Goal: Task Accomplishment & Management: Use online tool/utility

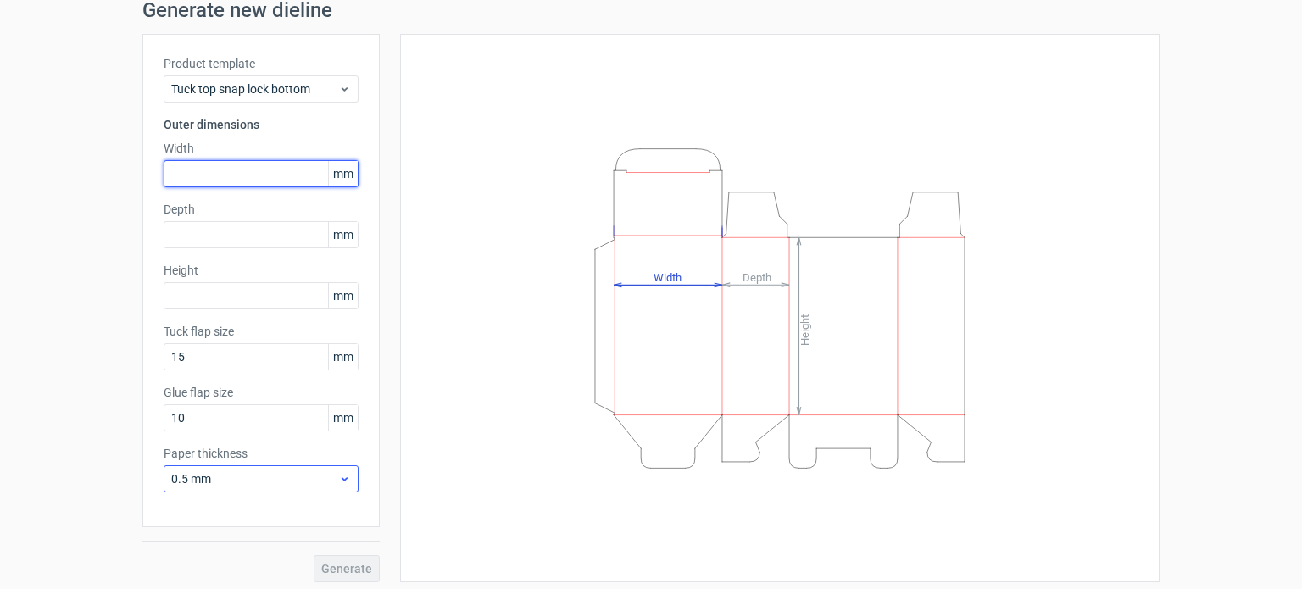
scroll to position [74, 0]
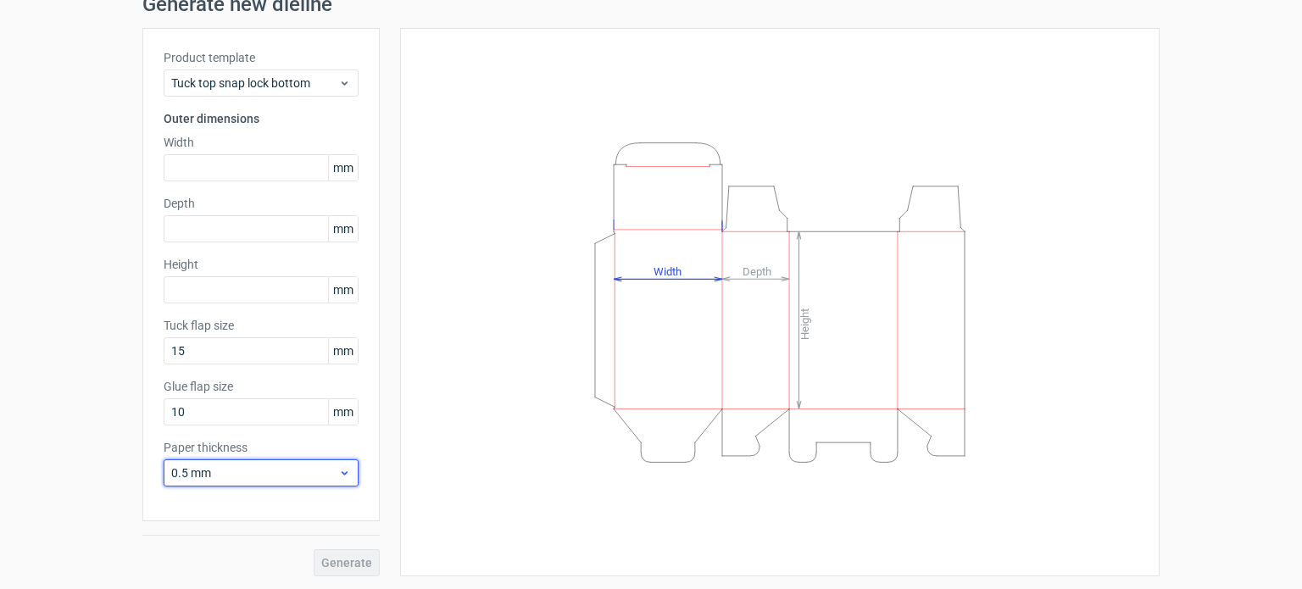
click at [220, 472] on span "0.5 mm" at bounding box center [254, 473] width 167 height 17
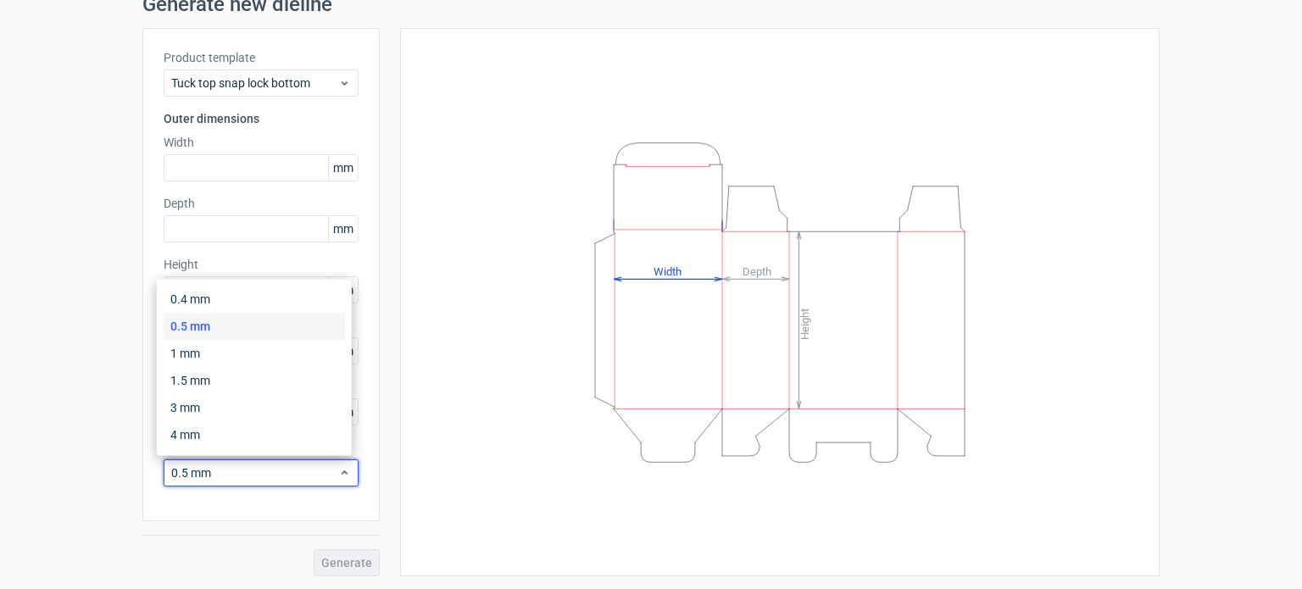
click at [196, 314] on div "0.5 mm" at bounding box center [254, 326] width 181 height 27
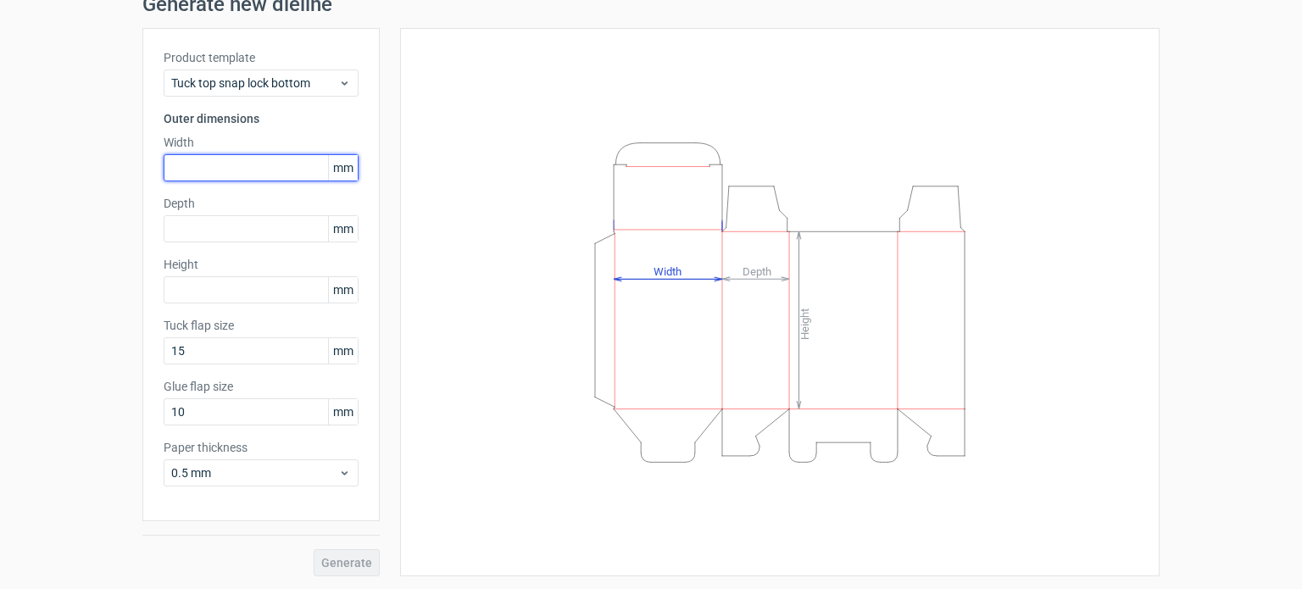
click at [190, 177] on input "text" at bounding box center [261, 167] width 195 height 27
click at [334, 175] on span "mm" at bounding box center [343, 167] width 30 height 25
click at [254, 162] on input "text" at bounding box center [261, 167] width 195 height 27
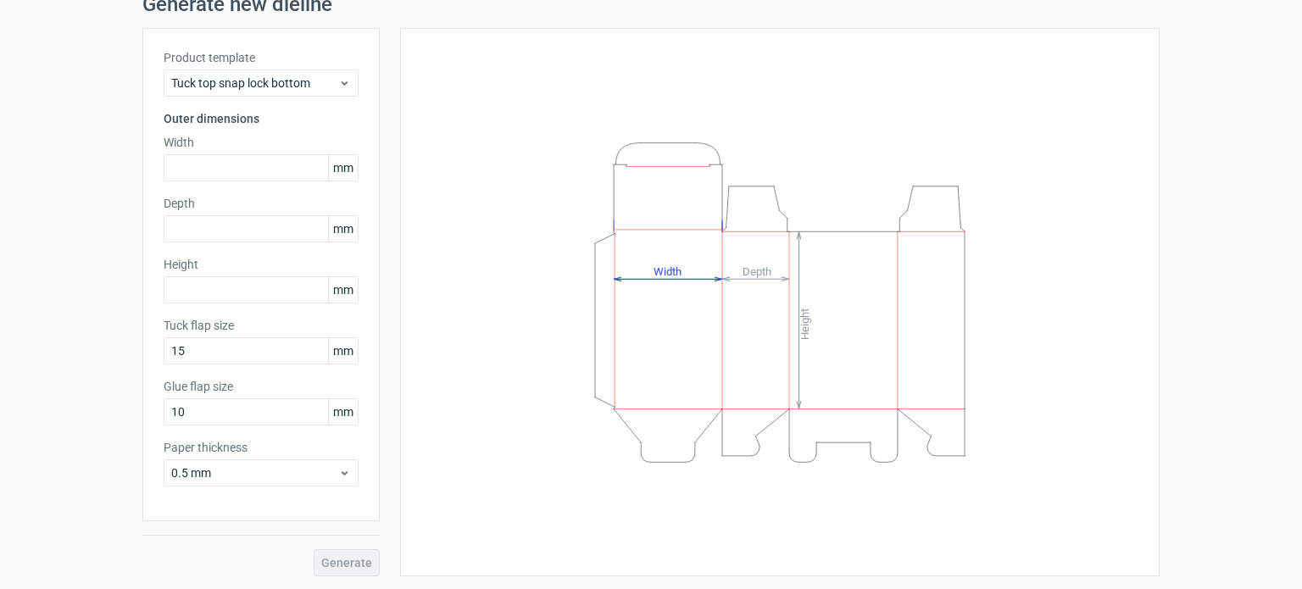
click at [342, 172] on span "mm" at bounding box center [343, 167] width 30 height 25
click at [345, 172] on span "mm" at bounding box center [343, 167] width 30 height 25
click at [365, 190] on div "Product template Tuck top snap lock bottom Outer dimensions Width mm Depth mm H…" at bounding box center [260, 274] width 237 height 493
click at [338, 167] on span "mm" at bounding box center [343, 167] width 30 height 25
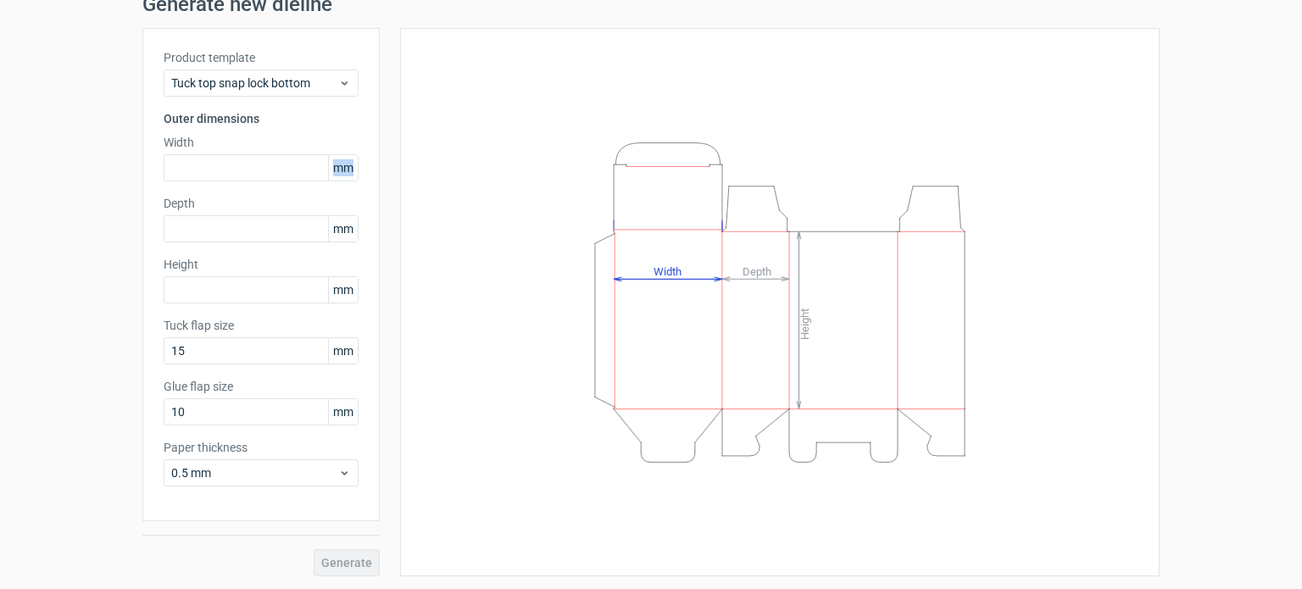
drag, startPoint x: 338, startPoint y: 167, endPoint x: 340, endPoint y: 175, distance: 8.6
click at [340, 175] on span "mm" at bounding box center [343, 167] width 30 height 25
click at [298, 158] on input "text" at bounding box center [261, 167] width 195 height 27
type input "80"
click at [198, 231] on input "text" at bounding box center [261, 228] width 195 height 27
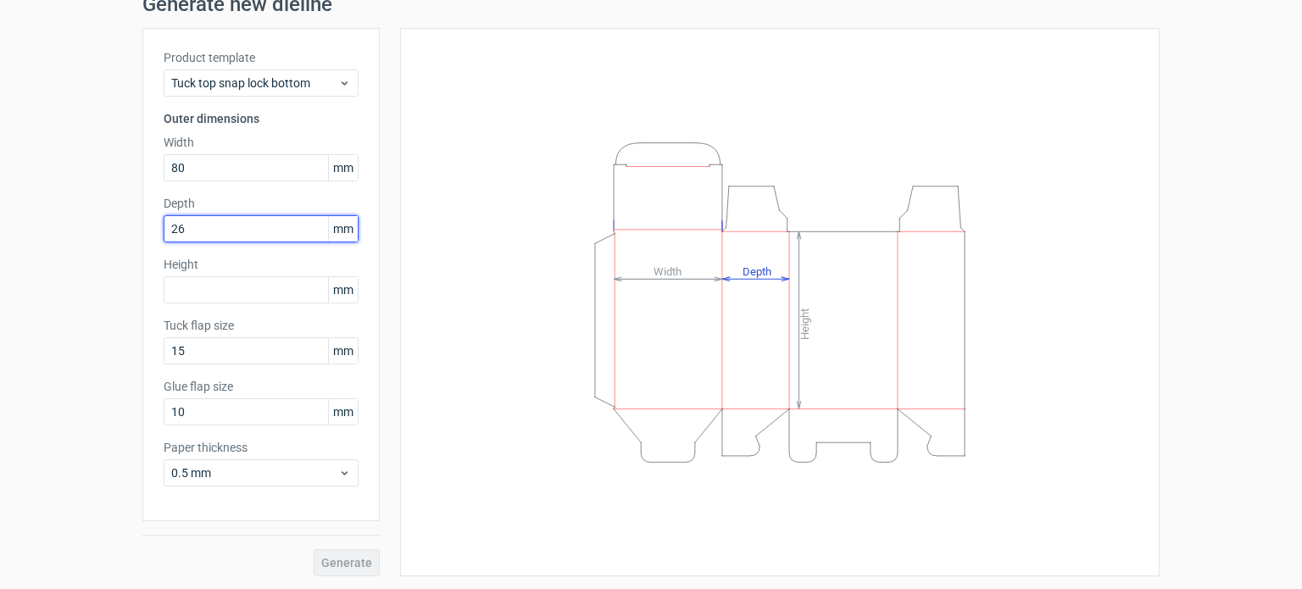
type input "26"
click at [189, 274] on div "Height mm" at bounding box center [261, 279] width 195 height 47
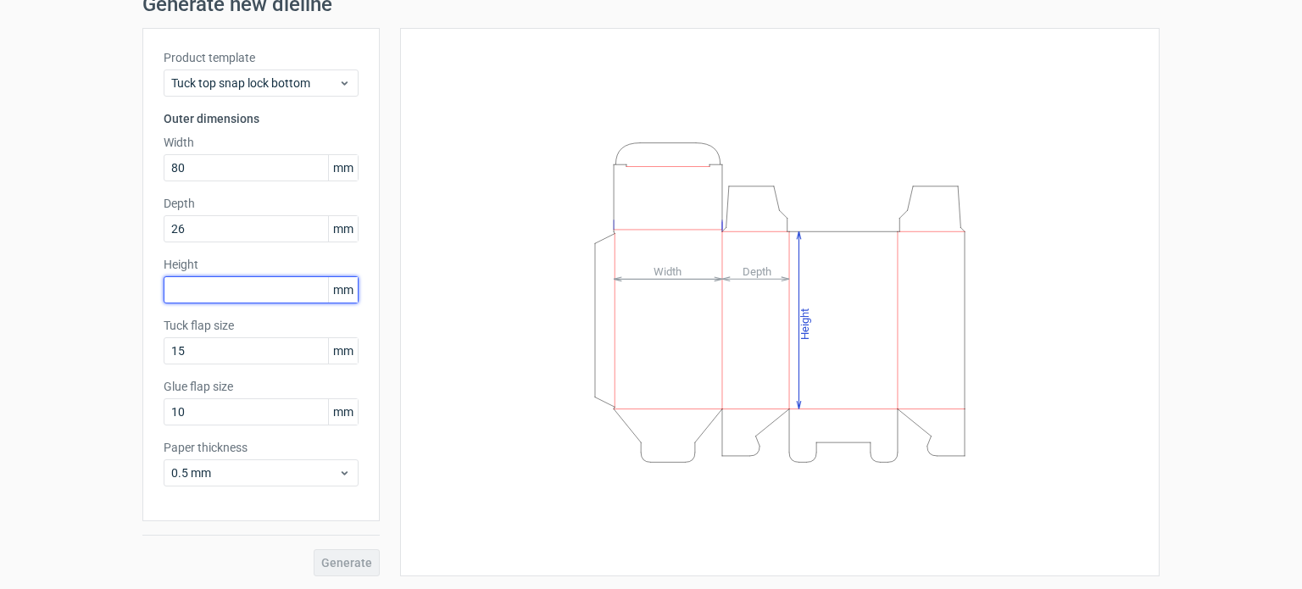
click at [189, 300] on input "text" at bounding box center [261, 289] width 195 height 27
type input "180"
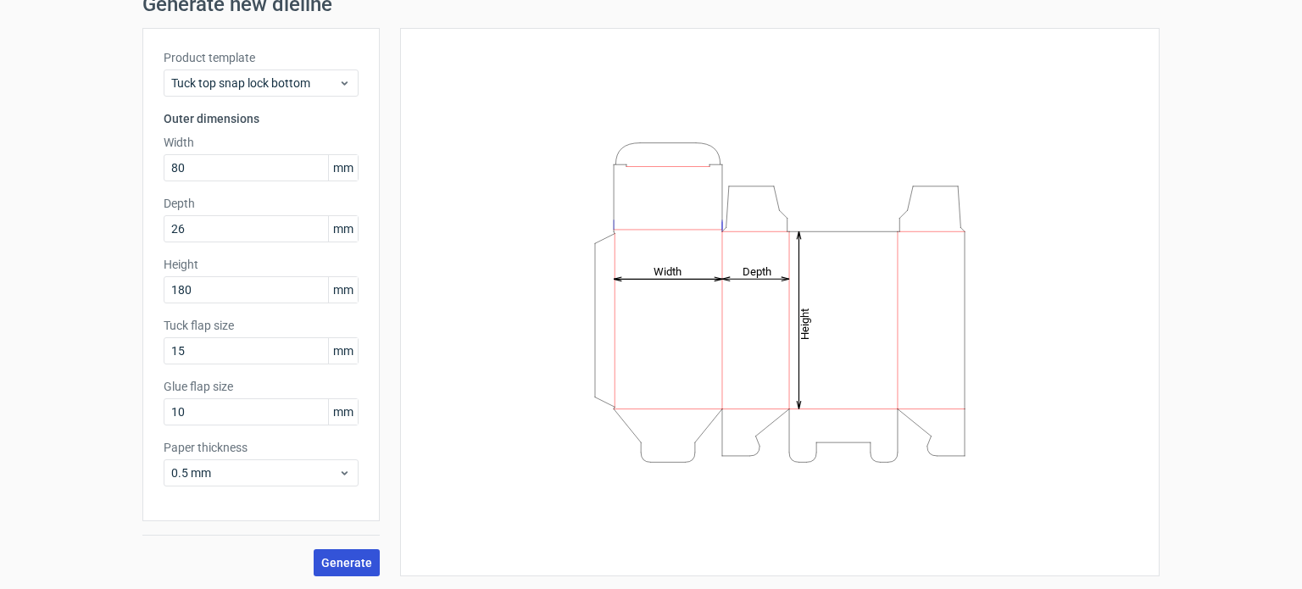
click at [339, 557] on span "Generate" at bounding box center [346, 563] width 51 height 12
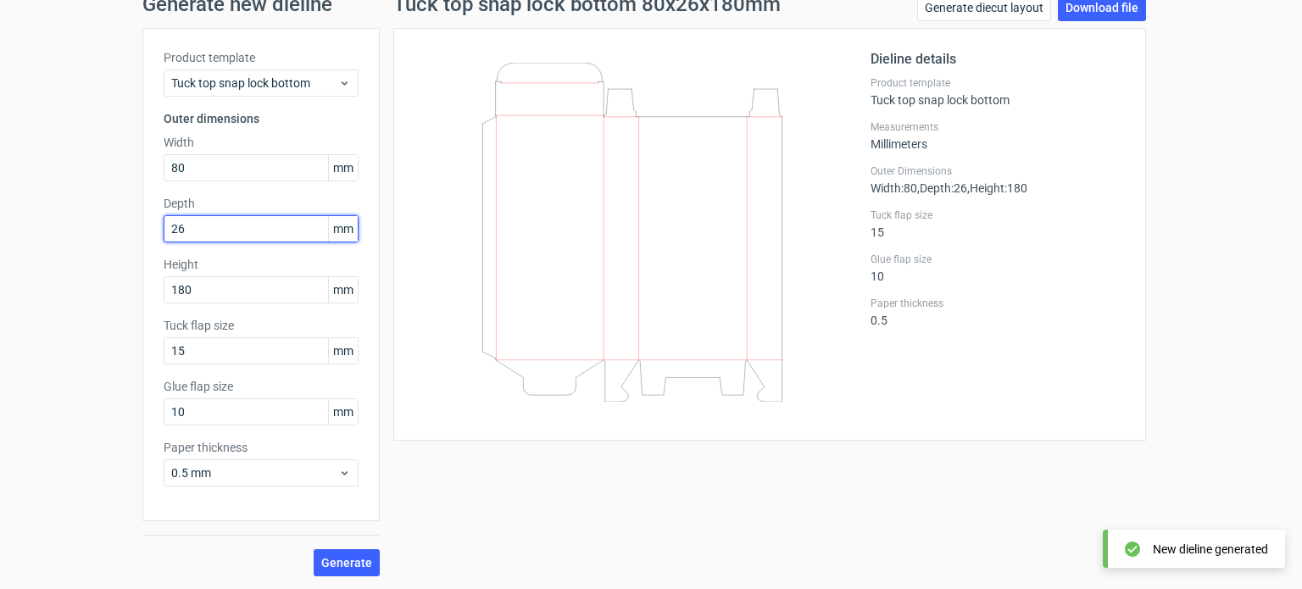
click at [190, 230] on input "26" at bounding box center [261, 228] width 195 height 27
type input "2"
type input "50"
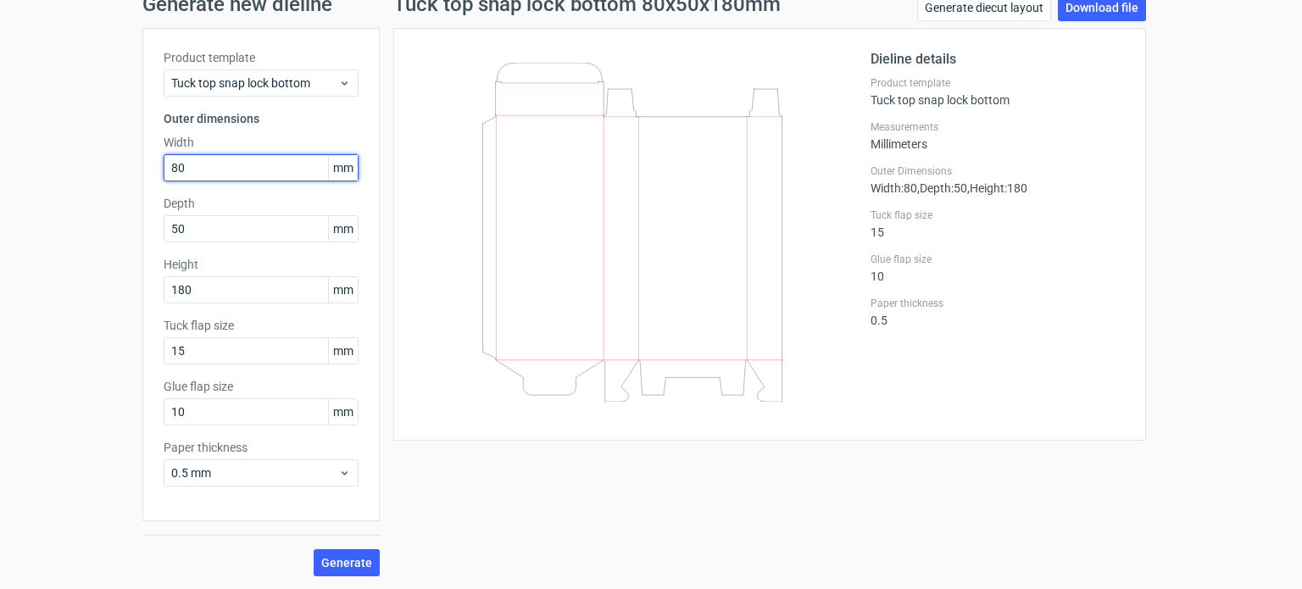
click at [189, 165] on input "80" at bounding box center [261, 167] width 195 height 27
type input "8"
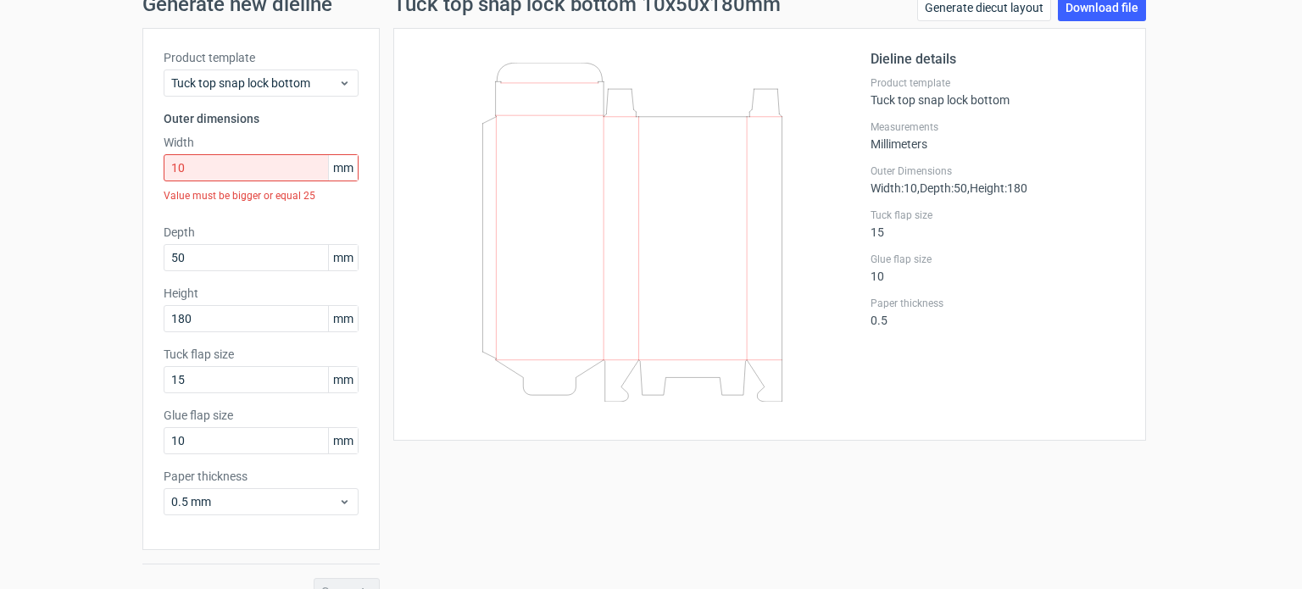
click at [41, 298] on div "Generate new dieline Product template Tuck top snap lock bottom Outer dimension…" at bounding box center [651, 300] width 1302 height 638
click at [192, 165] on input "10" at bounding box center [261, 167] width 195 height 27
type input "1"
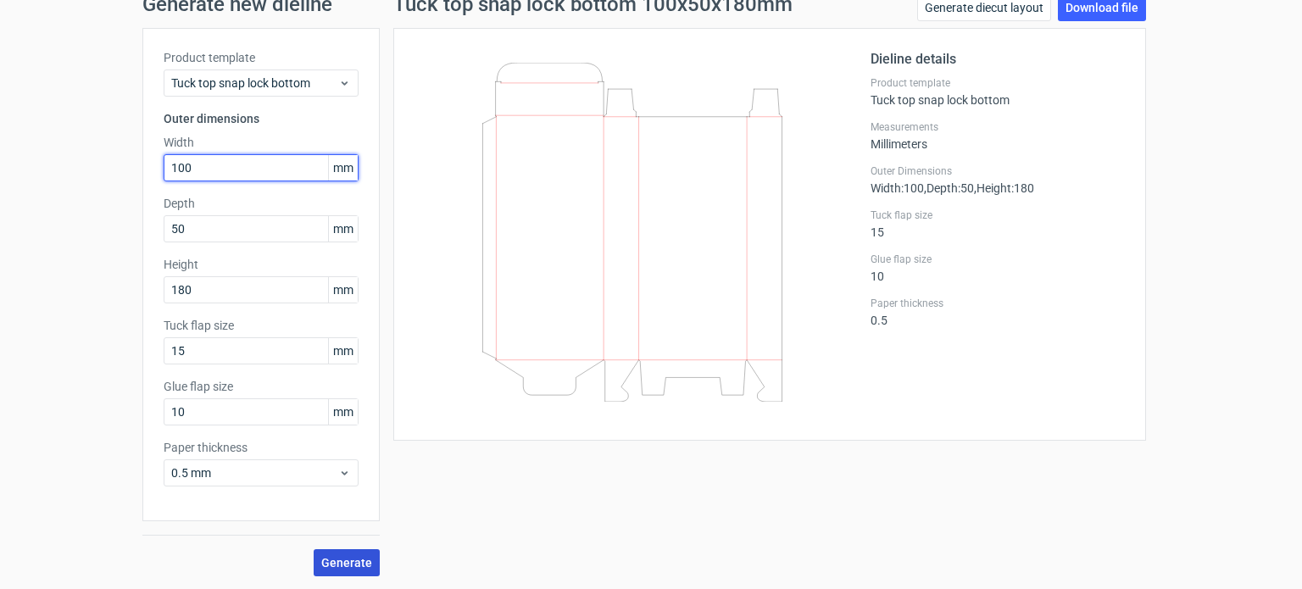
type input "100"
click at [352, 559] on span "Generate" at bounding box center [346, 563] width 51 height 12
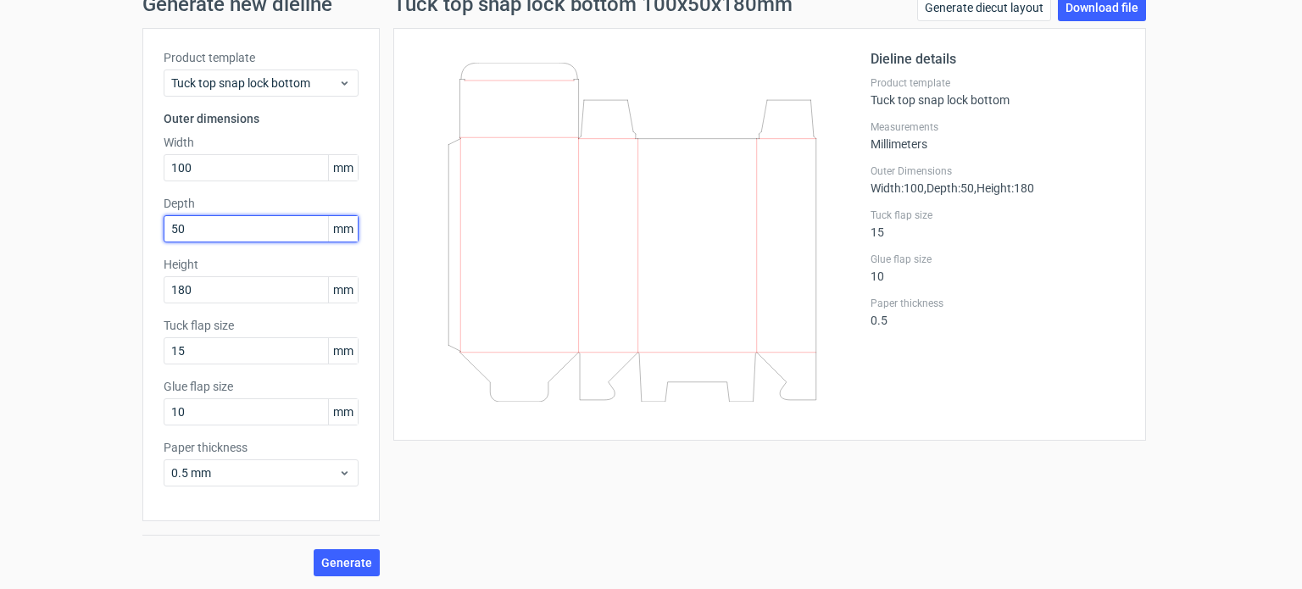
click at [212, 226] on input "50" at bounding box center [261, 228] width 195 height 27
type input "5"
type input "75"
click at [344, 563] on span "Generate" at bounding box center [346, 563] width 51 height 12
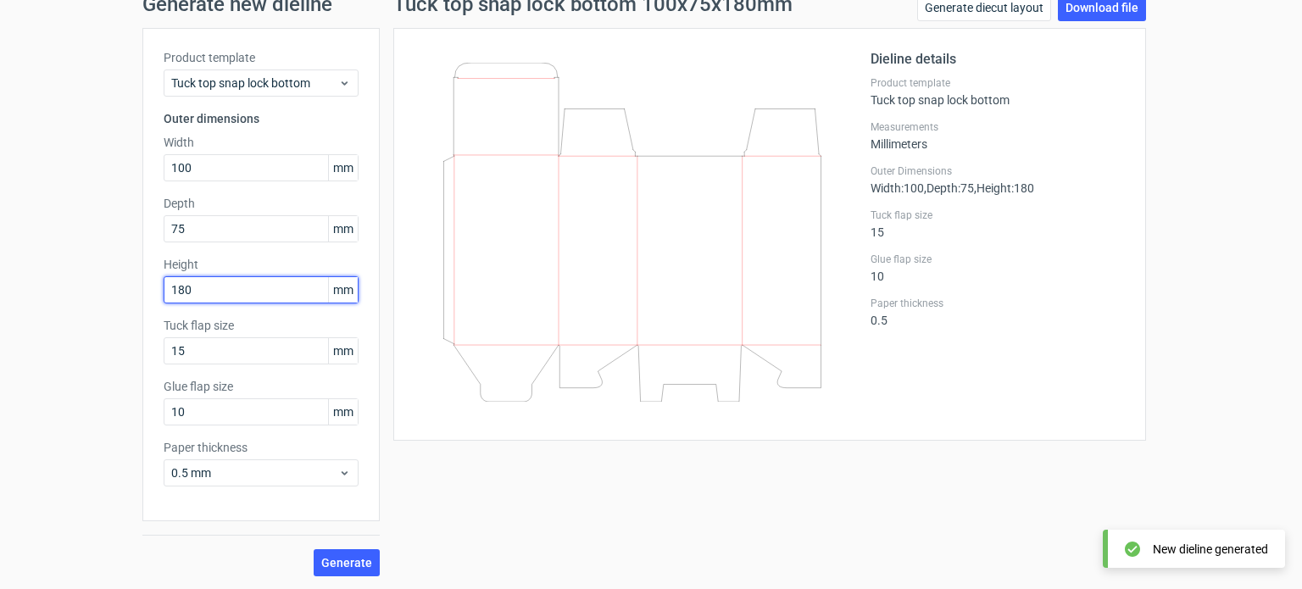
click at [220, 289] on input "180" at bounding box center [261, 289] width 195 height 27
type input "1"
type input "250"
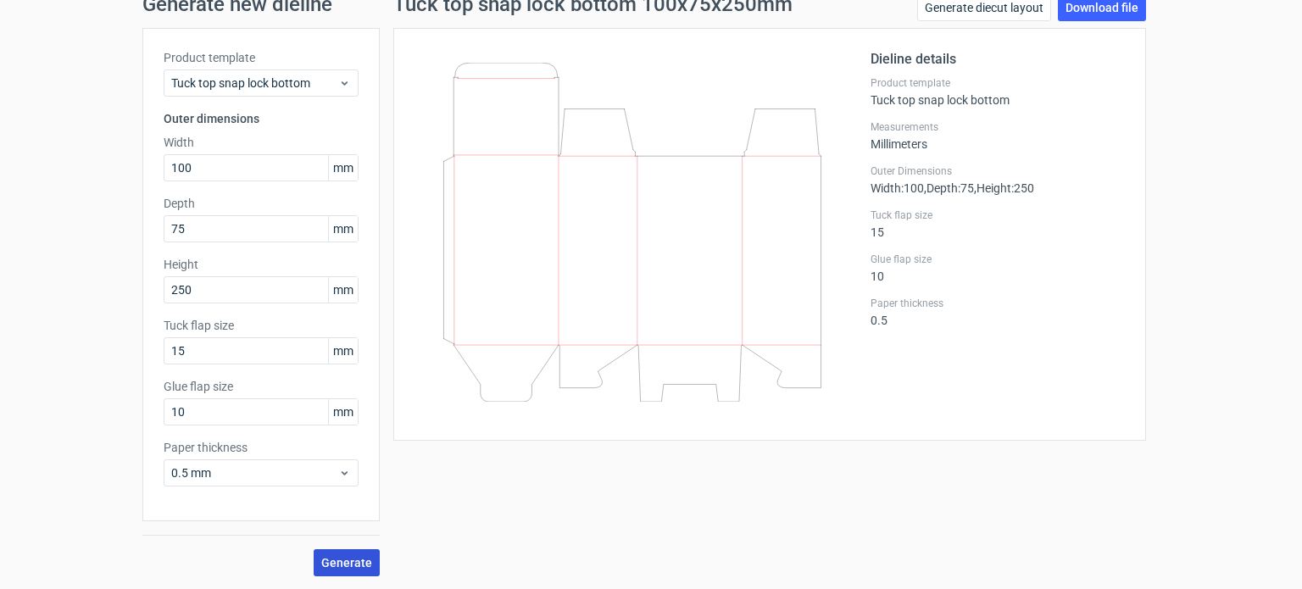
click at [343, 559] on span "Generate" at bounding box center [346, 563] width 51 height 12
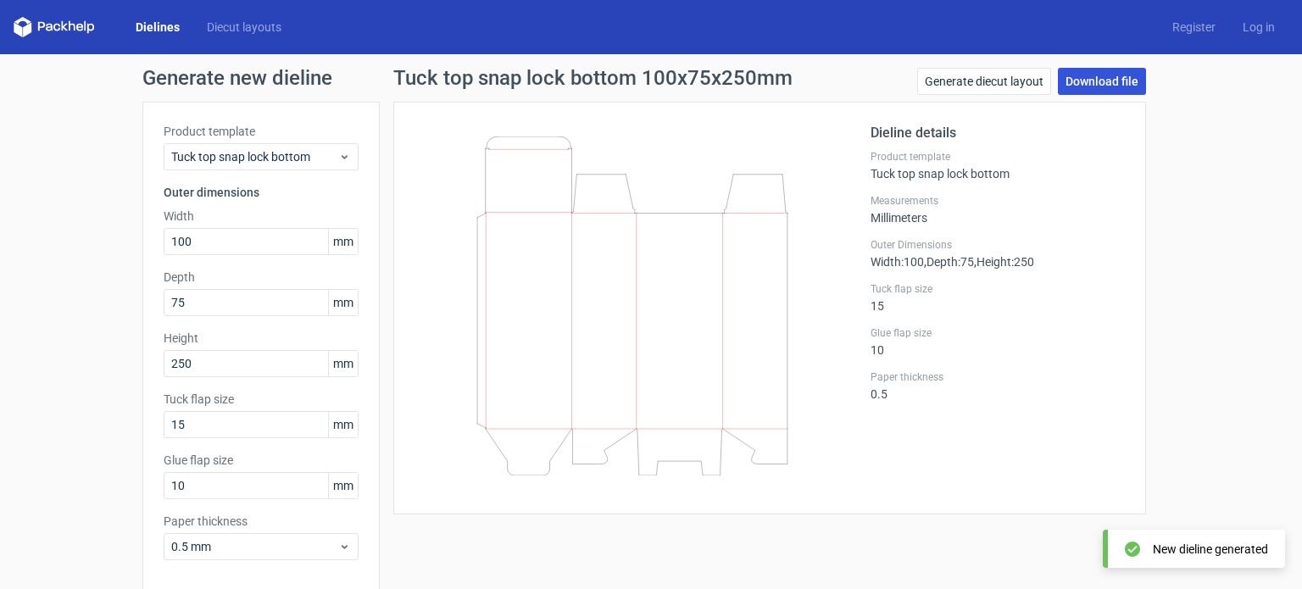
click at [1082, 81] on link "Download file" at bounding box center [1102, 81] width 88 height 27
